Goal: Task Accomplishment & Management: Use online tool/utility

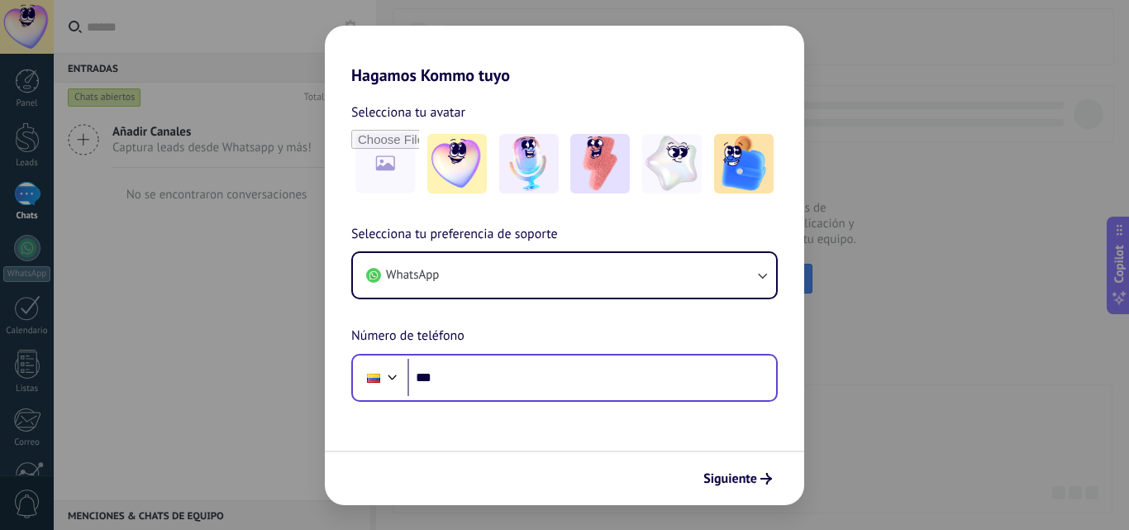
click at [511, 399] on div "Phone ***" at bounding box center [564, 378] width 427 height 48
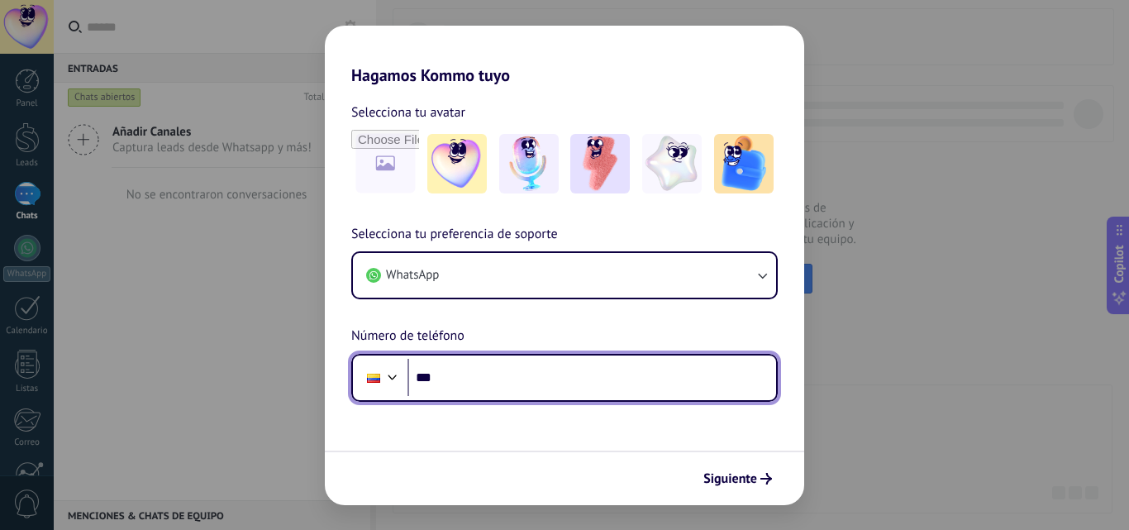
click at [521, 383] on input "***" at bounding box center [592, 378] width 369 height 38
type input "**********"
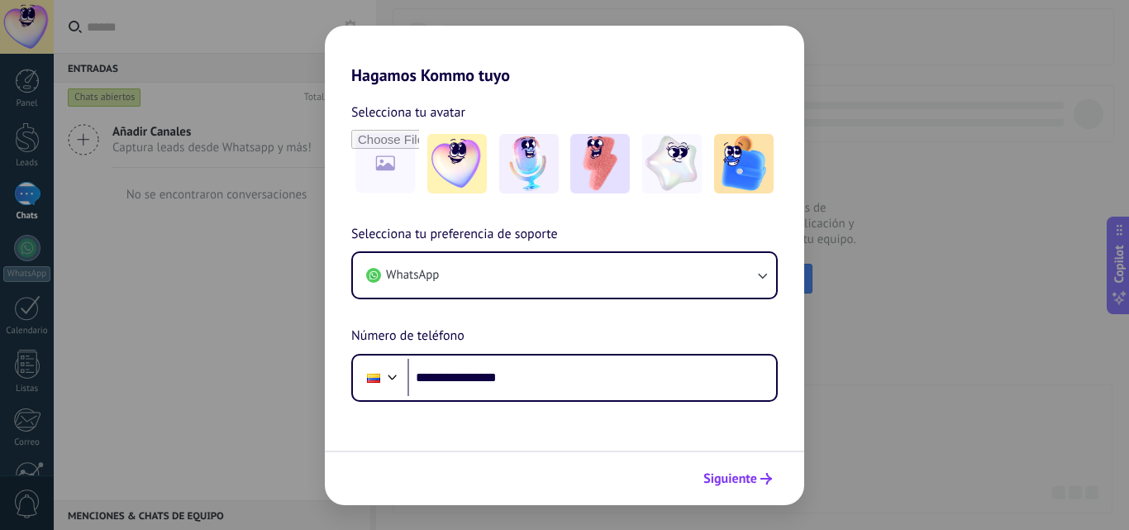
click at [738, 485] on span "Siguiente" at bounding box center [731, 479] width 54 height 12
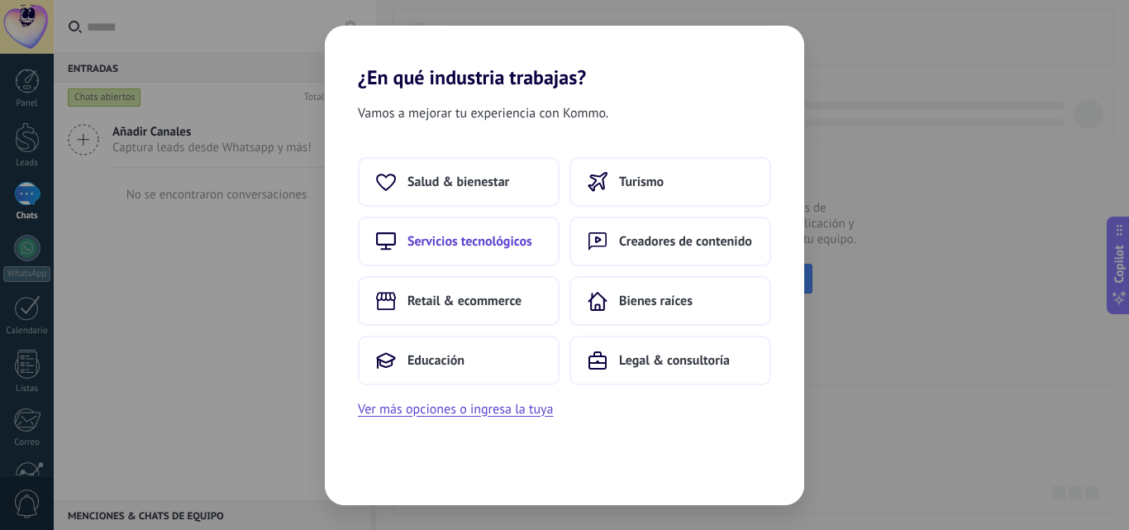
click at [450, 238] on span "Servicios tecnológicos" at bounding box center [470, 241] width 125 height 17
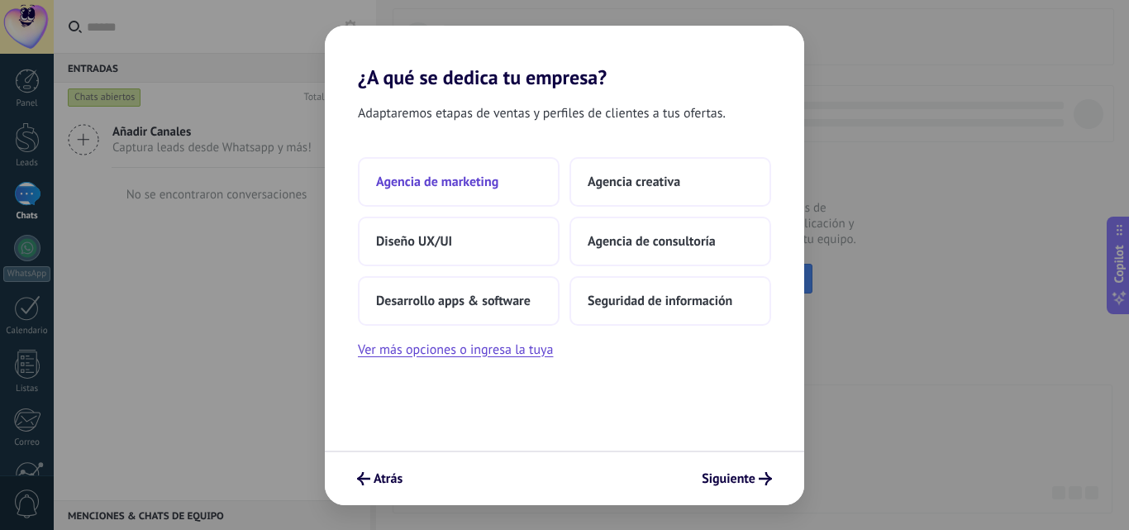
click at [420, 177] on span "Agencia de marketing" at bounding box center [437, 182] width 122 height 17
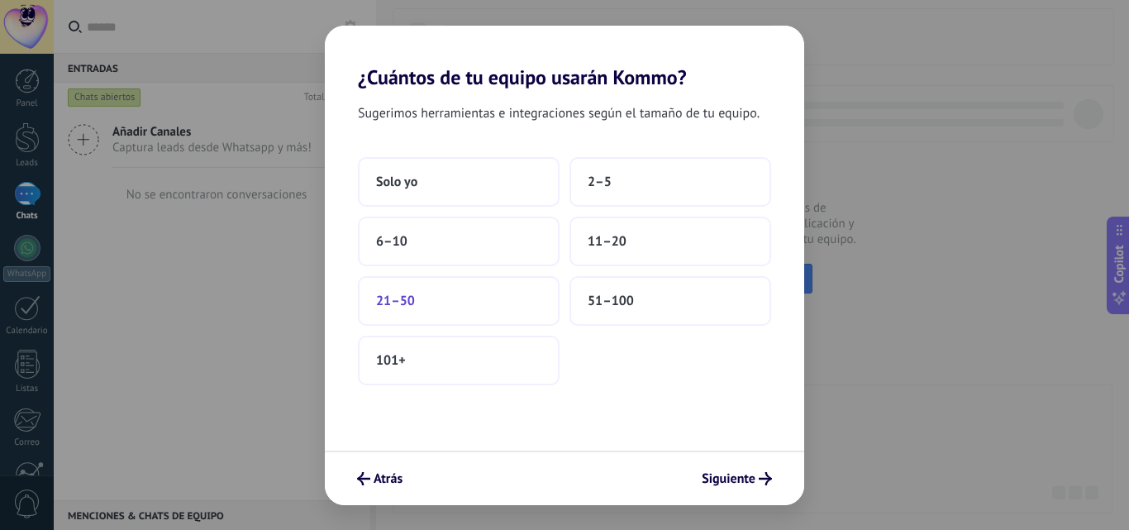
click at [464, 307] on button "21–50" at bounding box center [459, 301] width 202 height 50
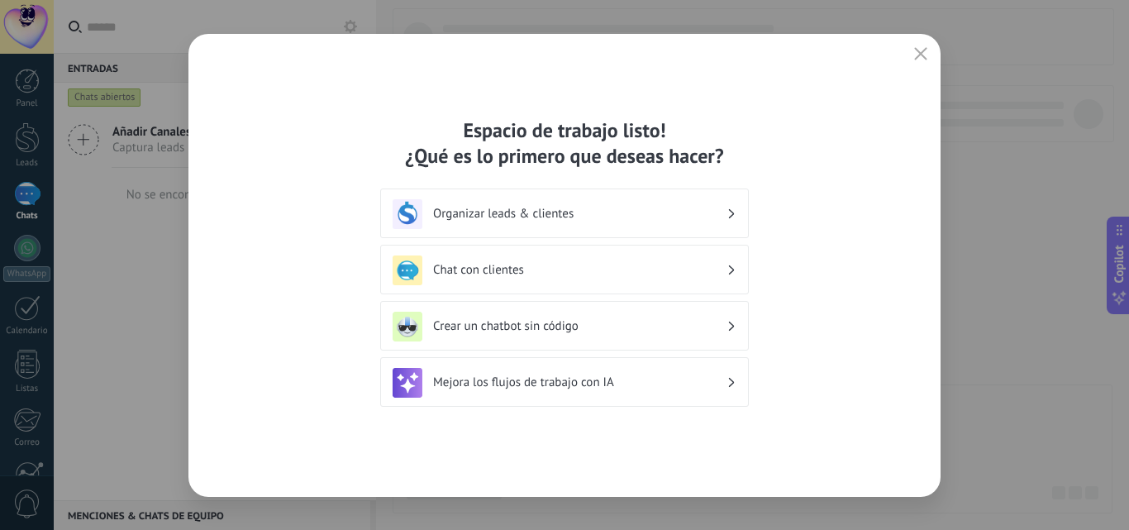
click at [594, 210] on h3 "Organizar leads & clientes" at bounding box center [580, 214] width 294 height 16
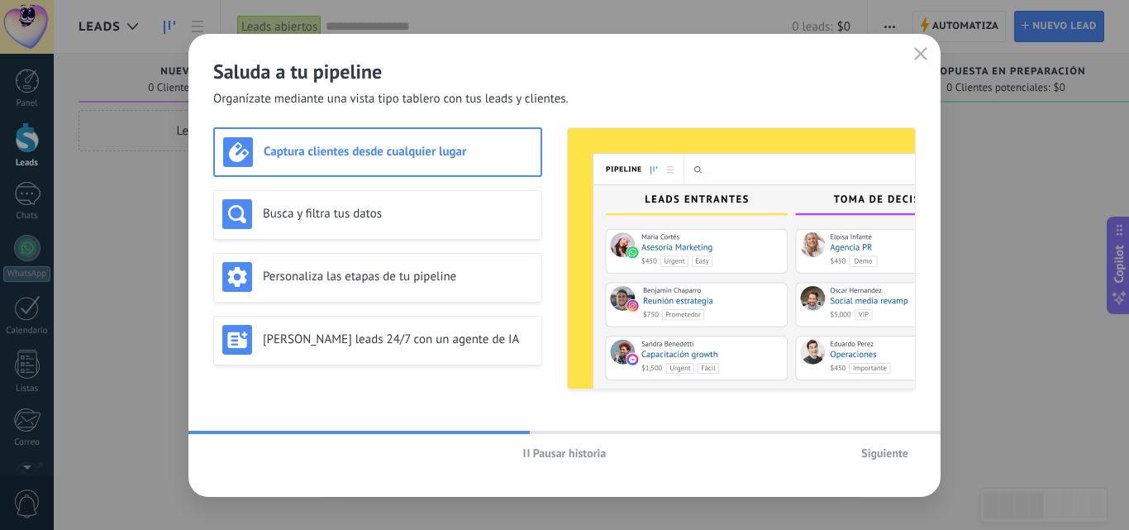
click at [879, 454] on span "Siguiente" at bounding box center [885, 453] width 47 height 12
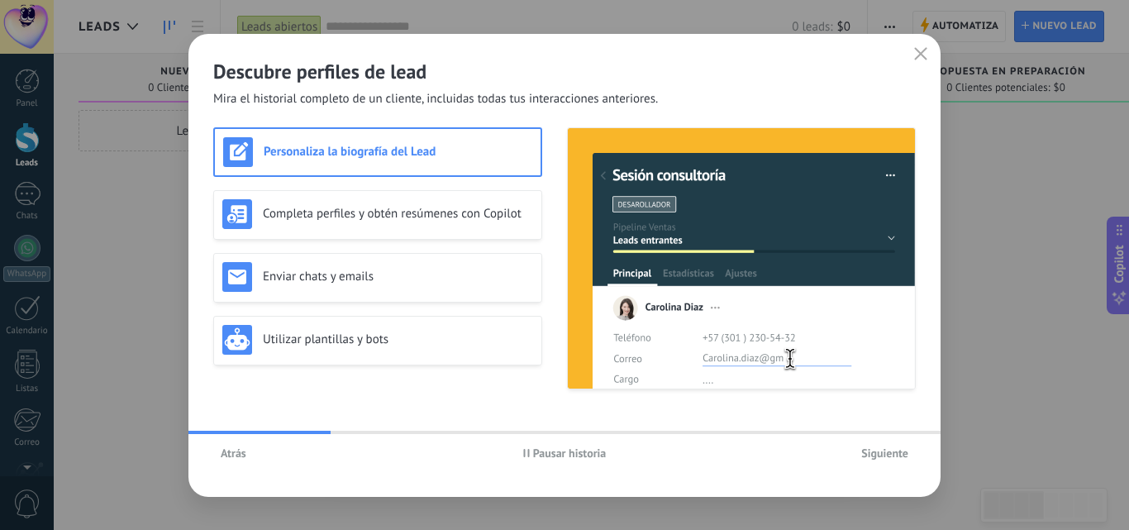
click at [879, 454] on span "Siguiente" at bounding box center [885, 453] width 47 height 12
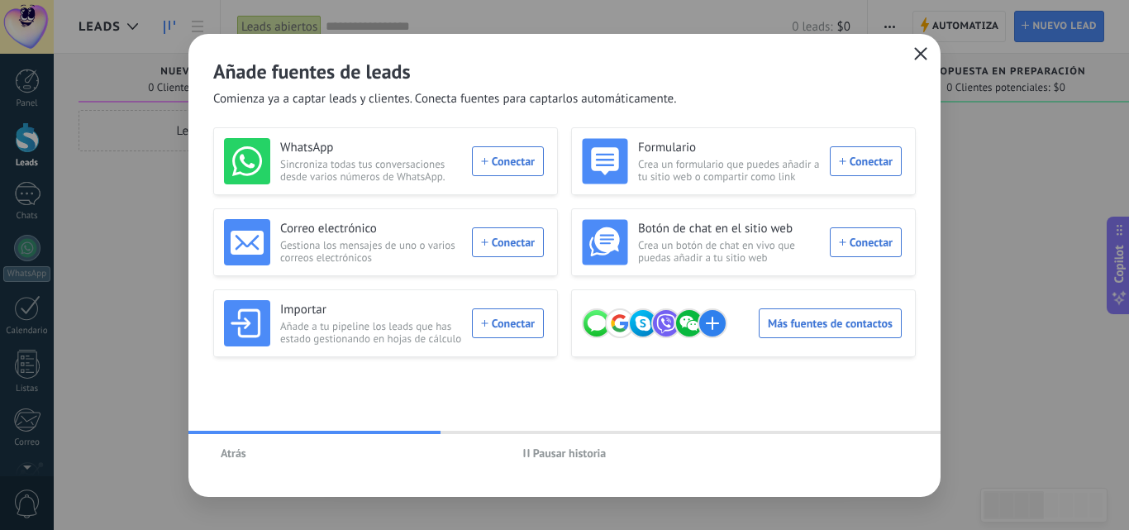
click at [924, 49] on icon "button" at bounding box center [921, 53] width 13 height 13
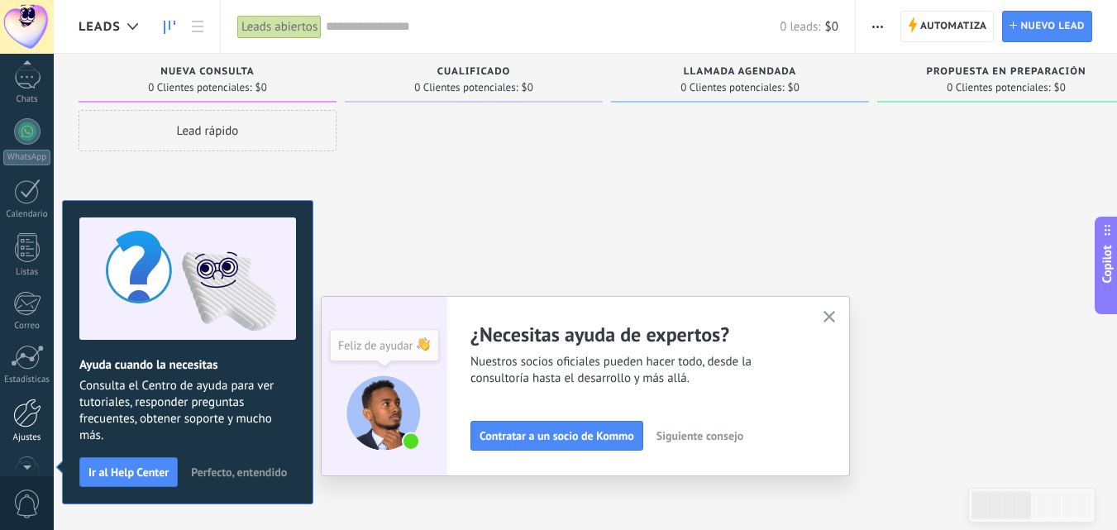
scroll to position [129, 0]
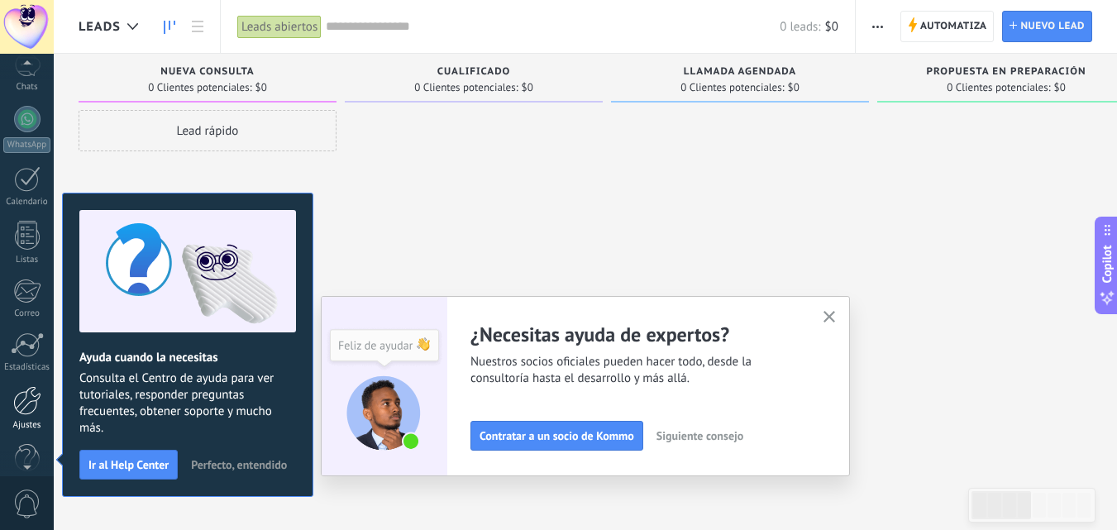
click at [24, 392] on div at bounding box center [27, 400] width 28 height 29
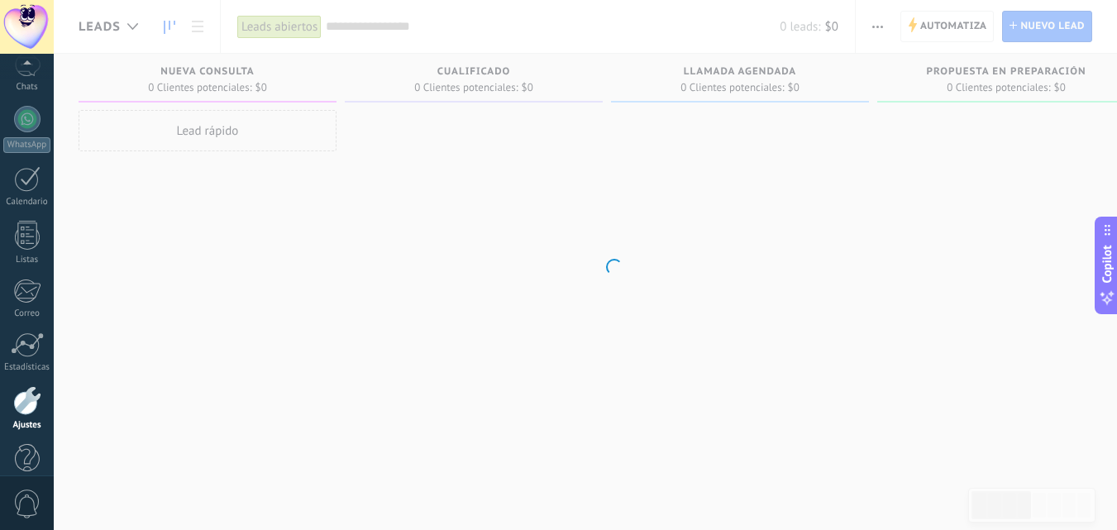
scroll to position [158, 0]
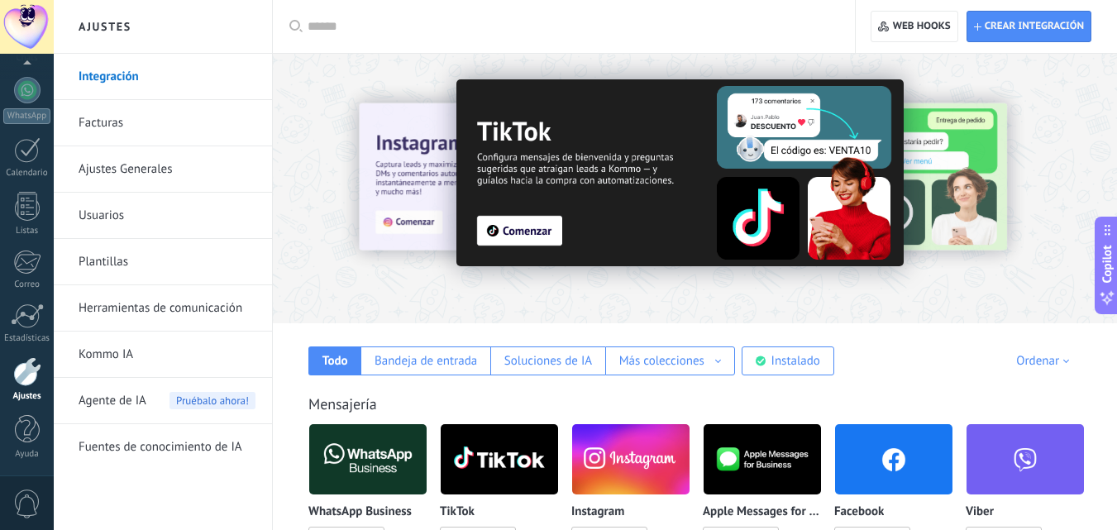
click at [371, 470] on img at bounding box center [367, 459] width 117 height 80
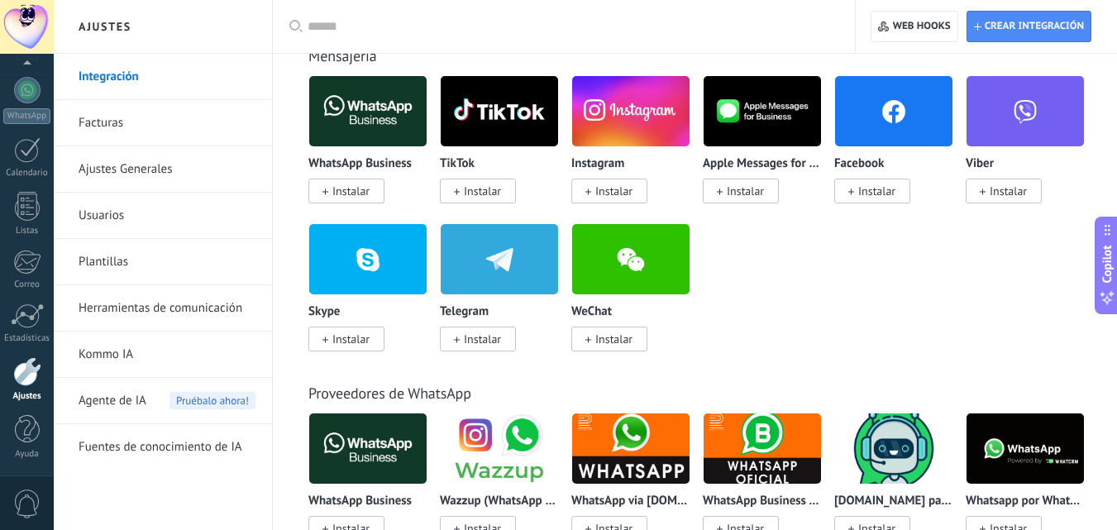
scroll to position [456, 0]
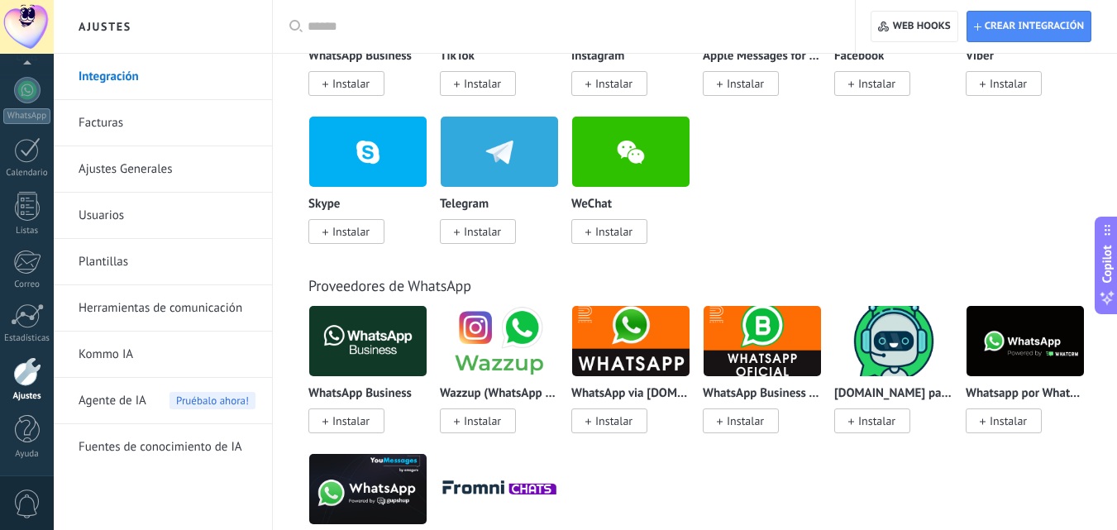
click at [364, 86] on span "Instalar" at bounding box center [350, 83] width 37 height 15
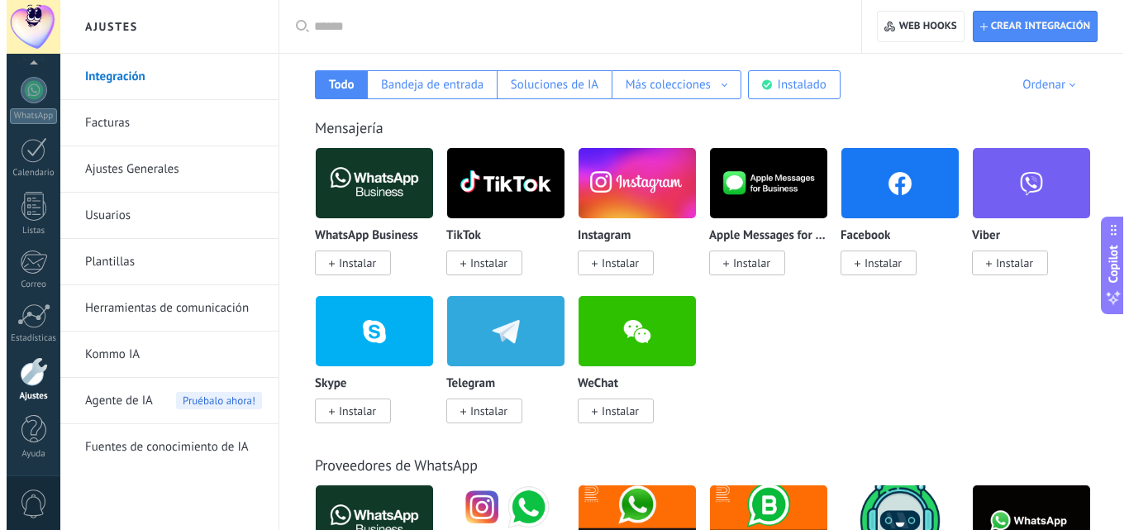
scroll to position [204, 0]
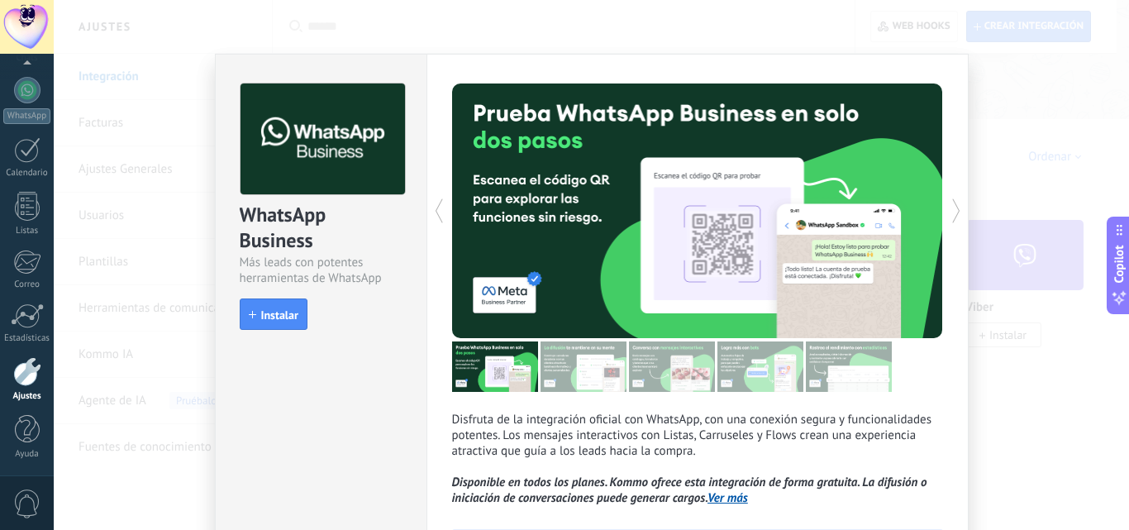
click at [265, 308] on button "Instalar" at bounding box center [274, 313] width 68 height 31
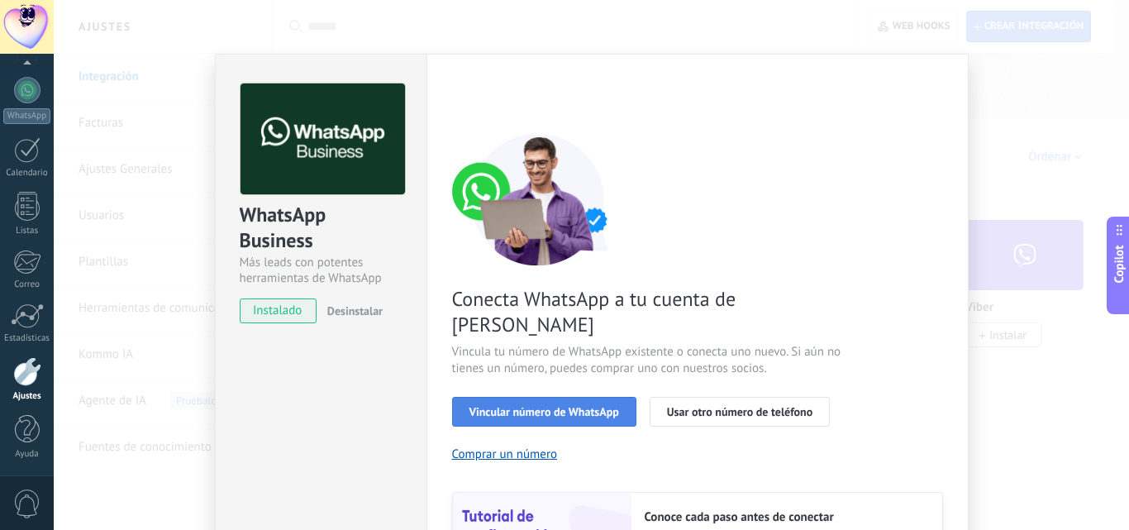
click at [604, 406] on span "Vincular número de WhatsApp" at bounding box center [545, 412] width 150 height 12
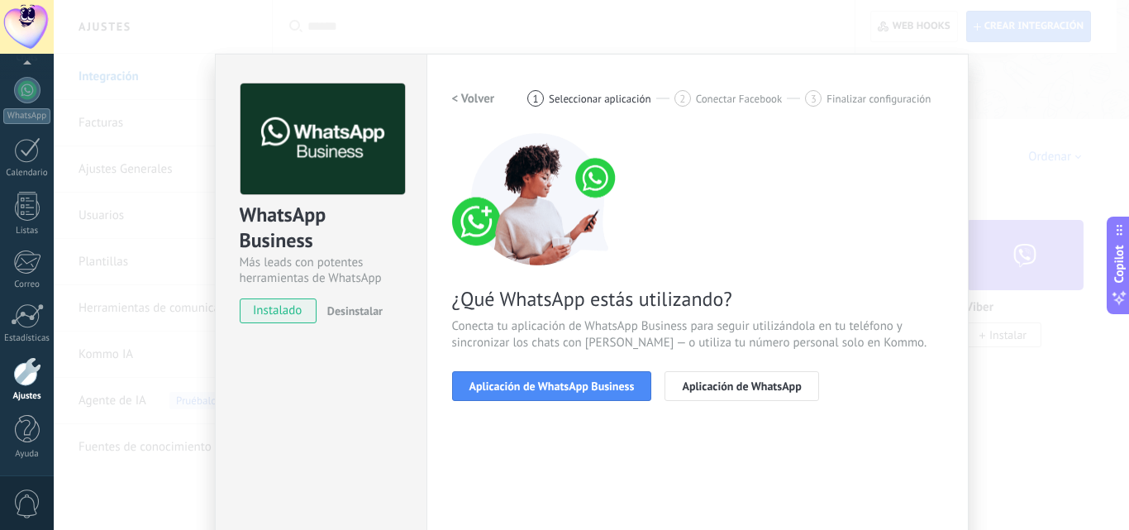
click at [604, 387] on span "Aplicación de WhatsApp Business" at bounding box center [552, 386] width 165 height 12
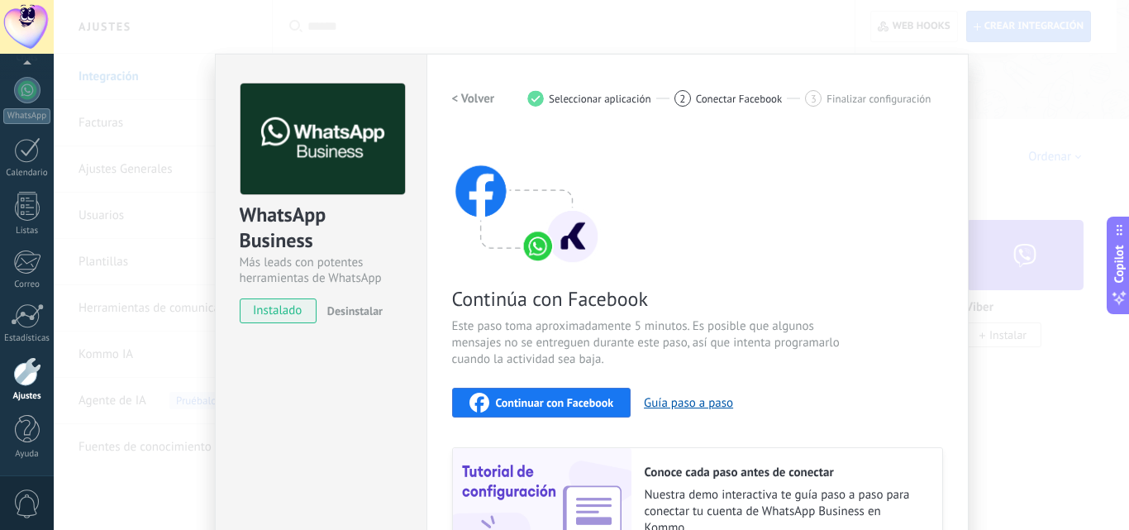
click at [519, 399] on span "Continuar con Facebook" at bounding box center [555, 403] width 118 height 12
click at [528, 405] on span "Continuar con Facebook" at bounding box center [555, 403] width 118 height 12
click at [1053, 386] on div "WhatsApp Business Más leads con potentes herramientas de WhatsApp instalado Des…" at bounding box center [592, 265] width 1076 height 530
